Goal: Find specific page/section: Locate item on page

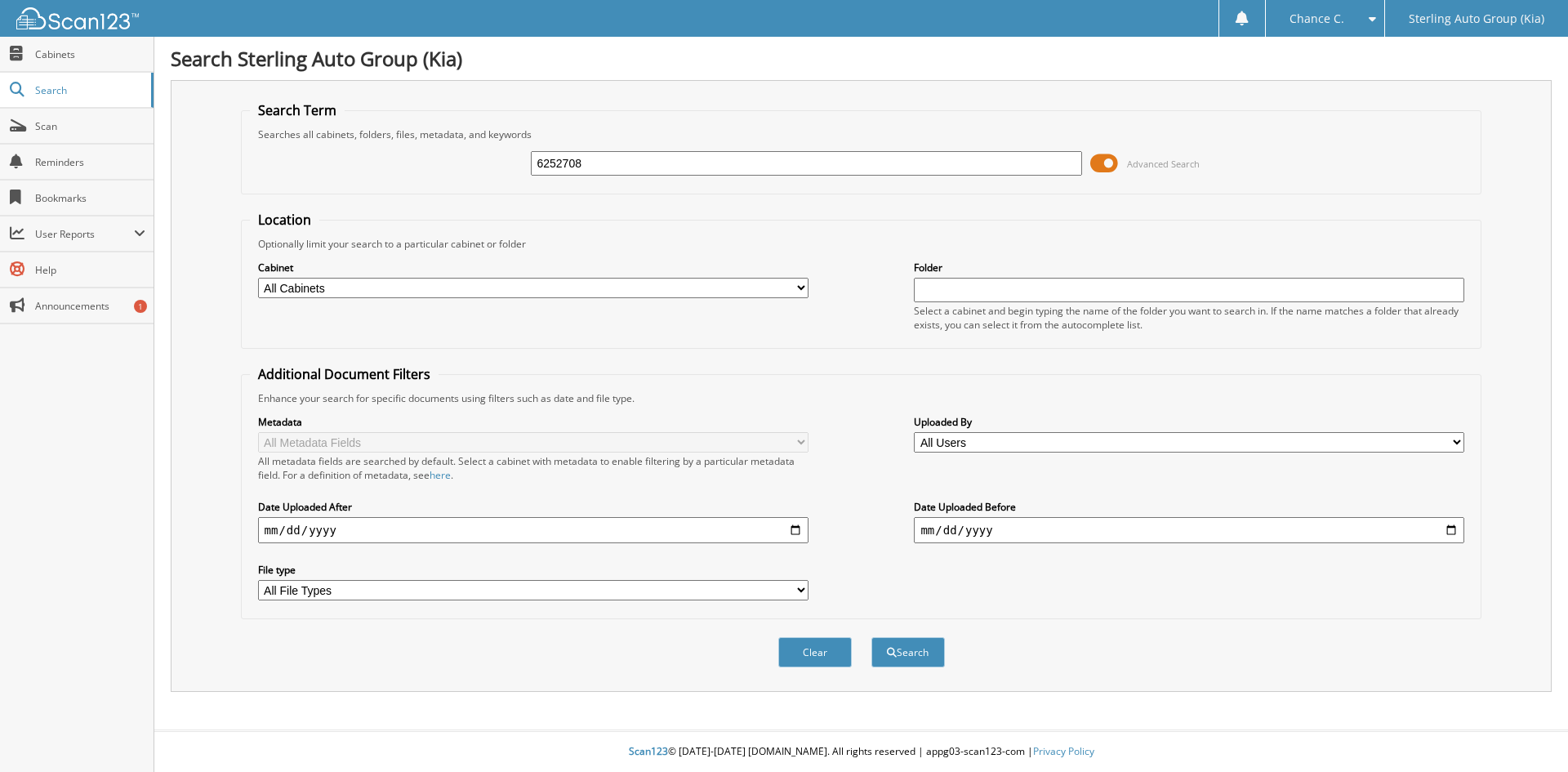
type input "6252708"
click at [871, 637] on button "Search" at bounding box center [908, 652] width 73 height 30
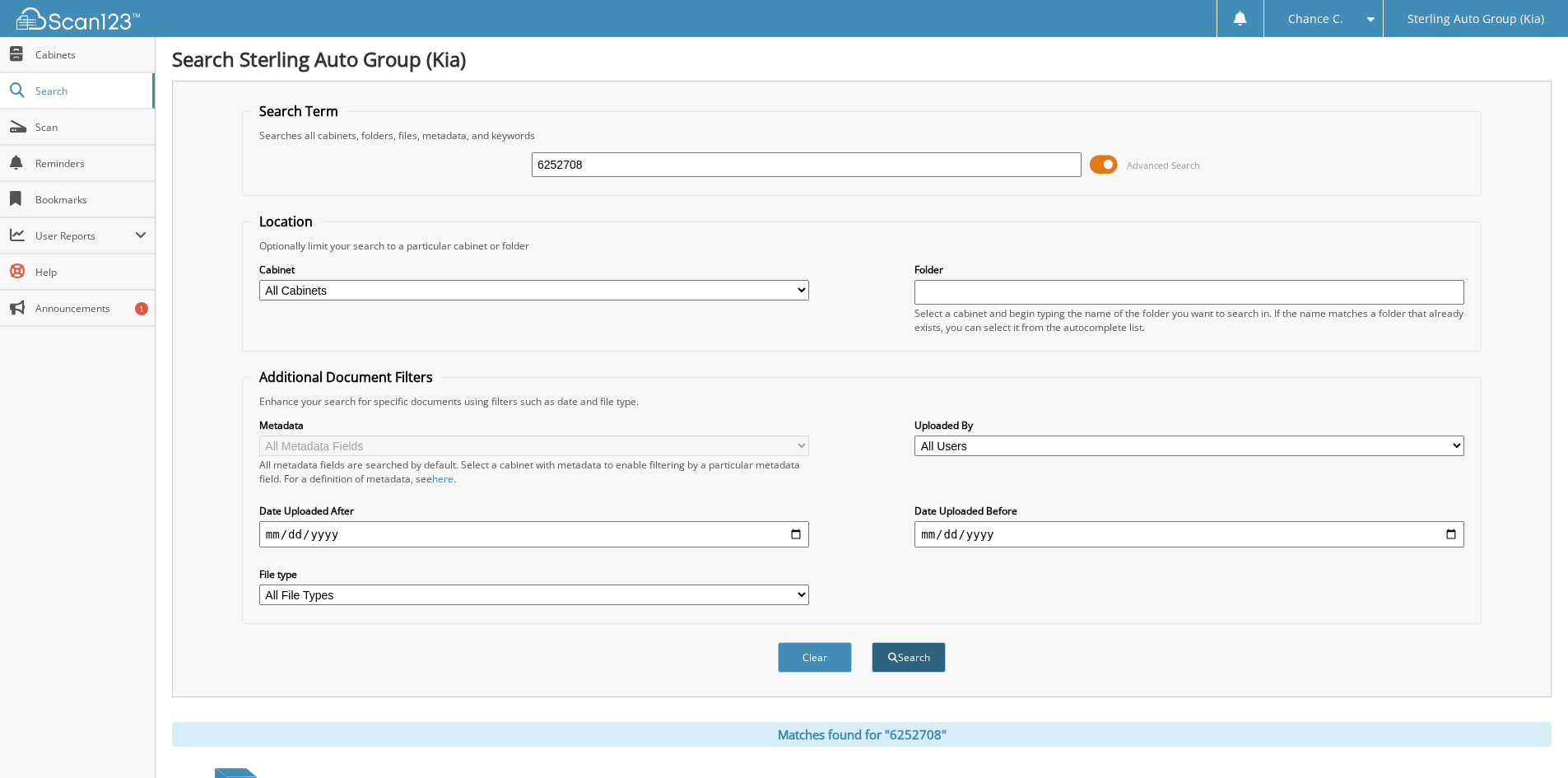
click at [905, 656] on button "Search" at bounding box center [908, 657] width 74 height 31
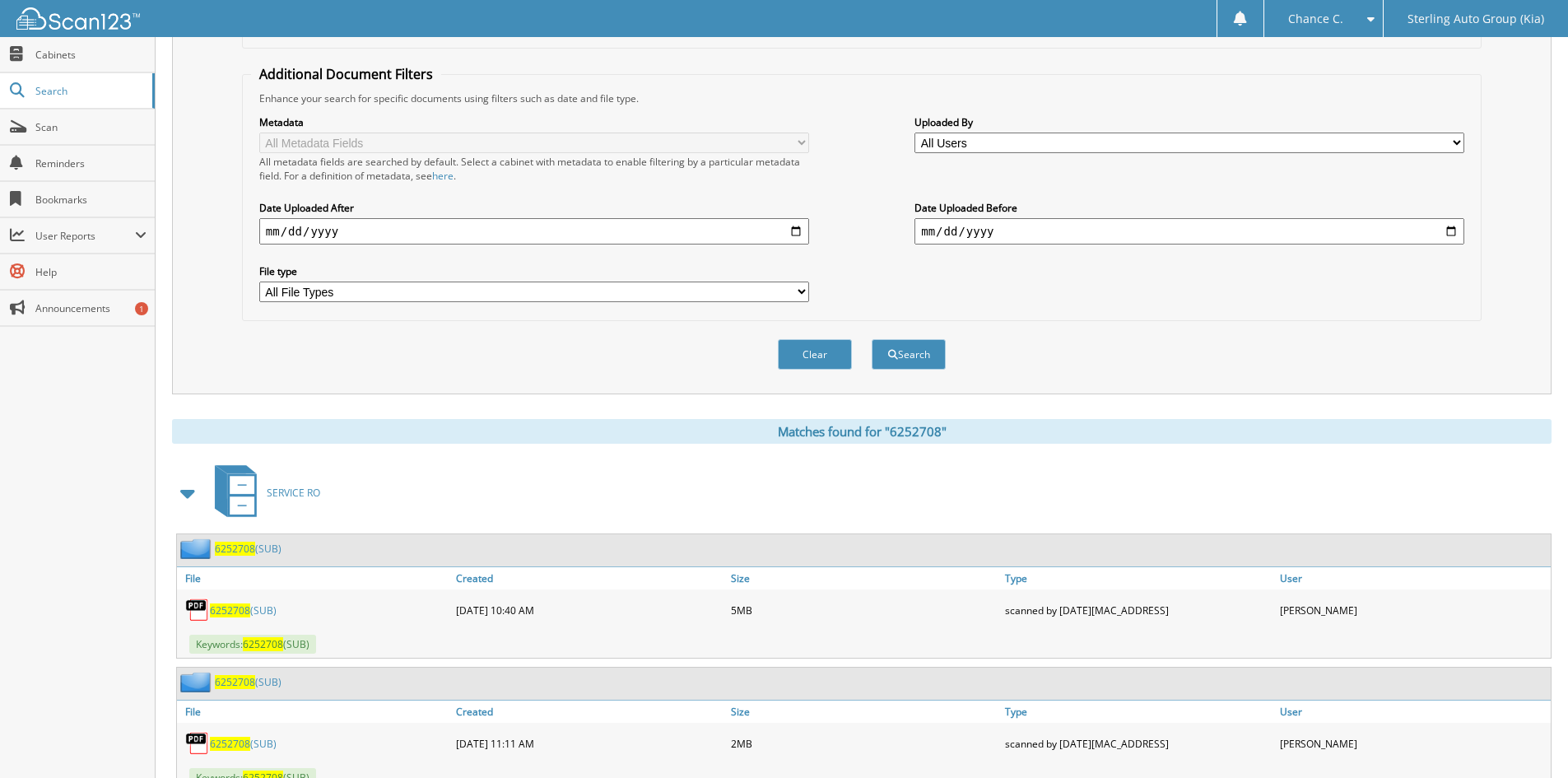
scroll to position [329, 0]
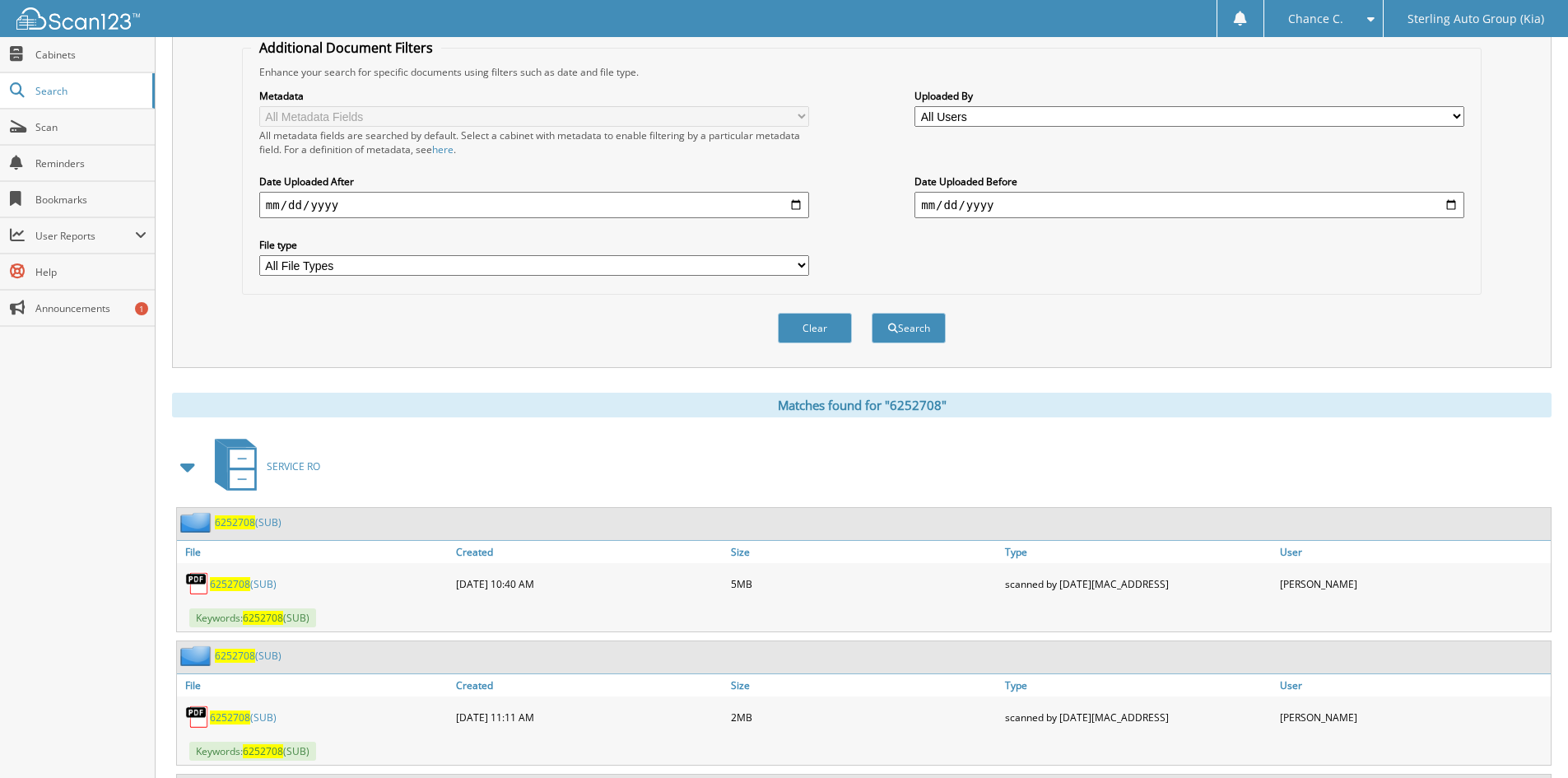
click at [237, 519] on span "6252708" at bounding box center [235, 522] width 40 height 14
